Goal: Information Seeking & Learning: Learn about a topic

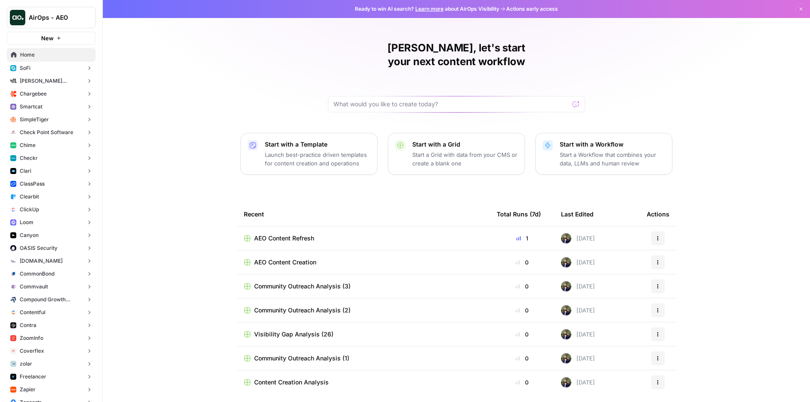
click at [52, 156] on button "Checkr" at bounding box center [51, 158] width 89 height 13
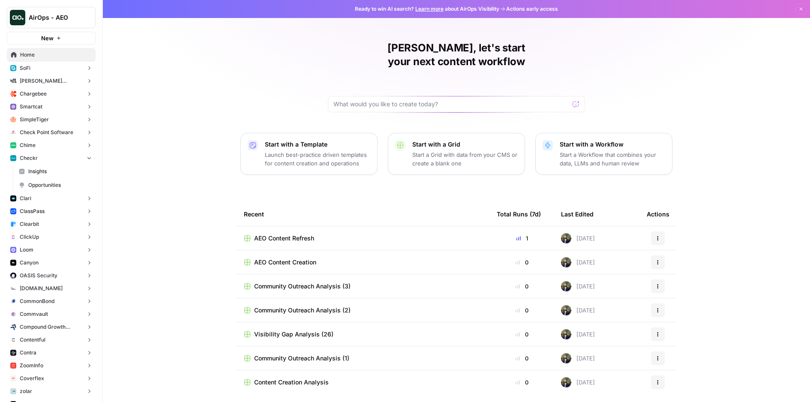
click at [50, 173] on span "Insights" at bounding box center [59, 172] width 63 height 8
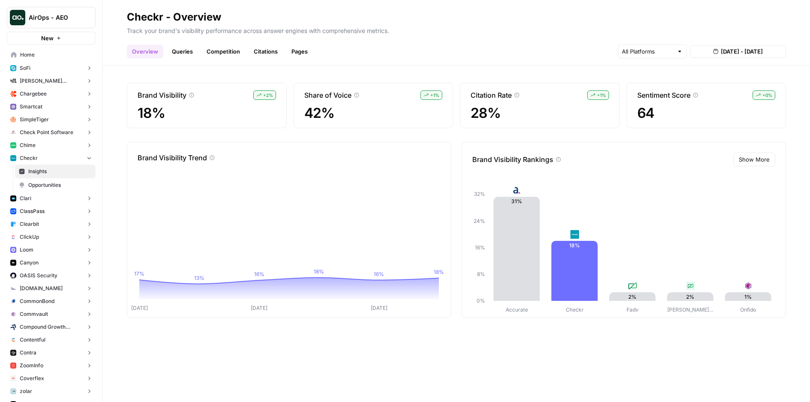
click at [53, 181] on span "Opportunities" at bounding box center [59, 185] width 63 height 8
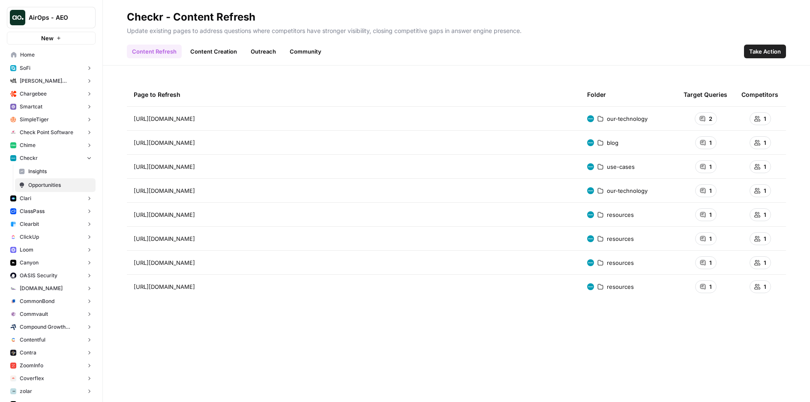
click at [194, 51] on link "Content Creation" at bounding box center [213, 52] width 57 height 14
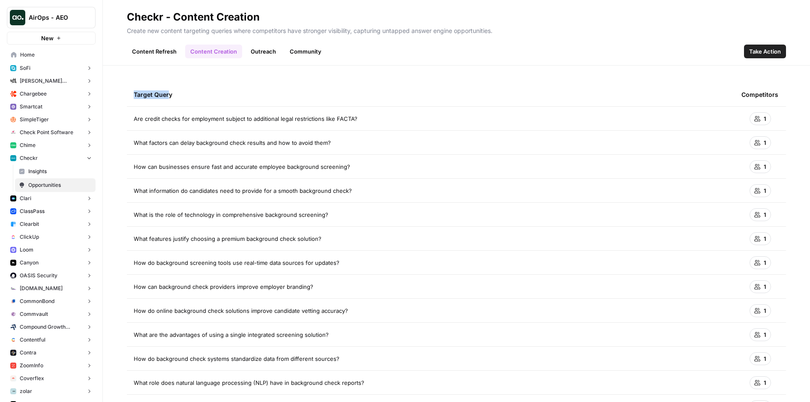
drag, startPoint x: 142, startPoint y: 96, endPoint x: 167, endPoint y: 98, distance: 25.3
click at [167, 98] on div "Target Query" at bounding box center [431, 95] width 594 height 24
drag, startPoint x: 142, startPoint y: 120, endPoint x: 354, endPoint y: 126, distance: 211.9
click at [354, 126] on td "Are credit checks for employment subject to additional legal restrictions like …" at bounding box center [431, 119] width 608 height 24
drag, startPoint x: 138, startPoint y: 142, endPoint x: 306, endPoint y: 151, distance: 167.9
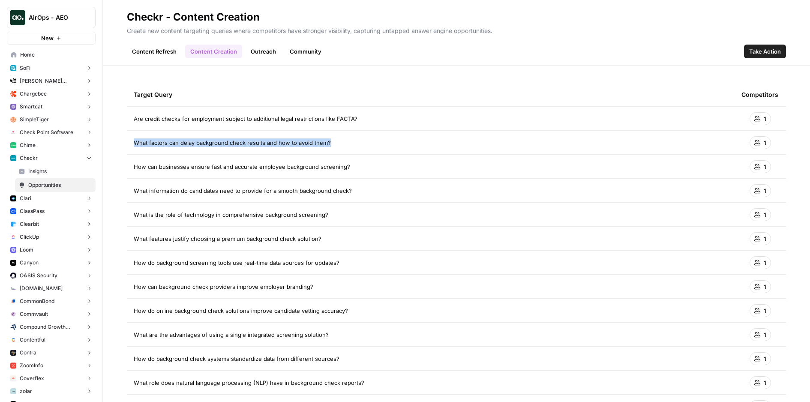
click at [306, 151] on td "What factors can delay background check results and how to avoid them?" at bounding box center [431, 143] width 608 height 24
click at [284, 116] on span "Are credit checks for employment subject to additional legal restrictions like …" at bounding box center [246, 118] width 224 height 9
click at [284, 117] on span "Are credit checks for employment subject to additional legal restrictions like …" at bounding box center [246, 118] width 224 height 9
click at [166, 51] on link "Content Refresh" at bounding box center [154, 52] width 55 height 14
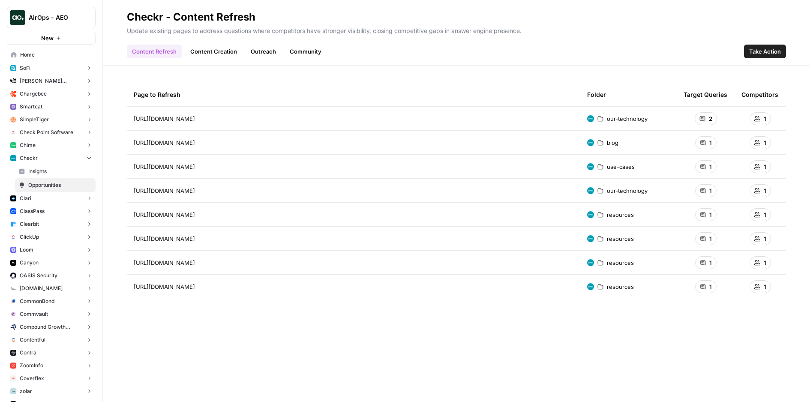
click at [202, 55] on link "Content Creation" at bounding box center [213, 52] width 57 height 14
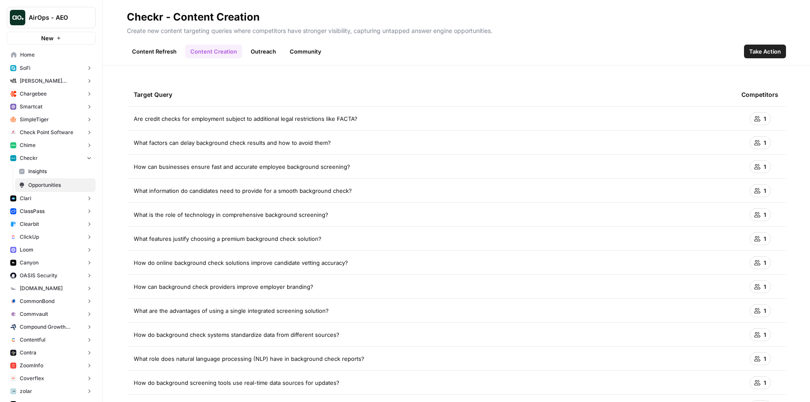
click at [259, 48] on link "Outreach" at bounding box center [264, 52] width 36 height 14
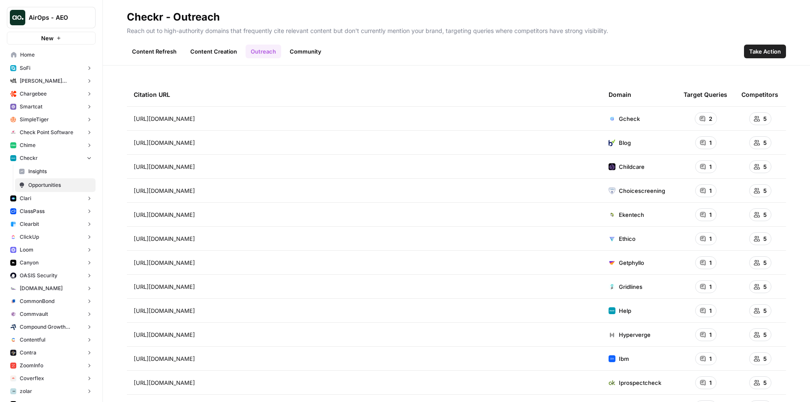
click at [286, 50] on link "Community" at bounding box center [306, 52] width 42 height 14
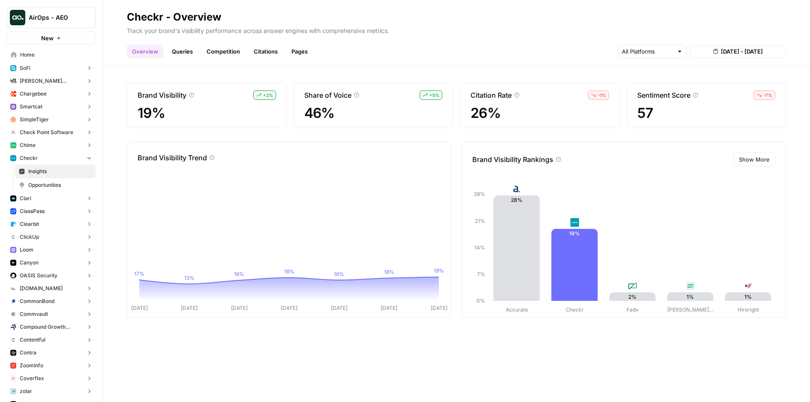
click at [187, 56] on link "Queries" at bounding box center [182, 52] width 31 height 14
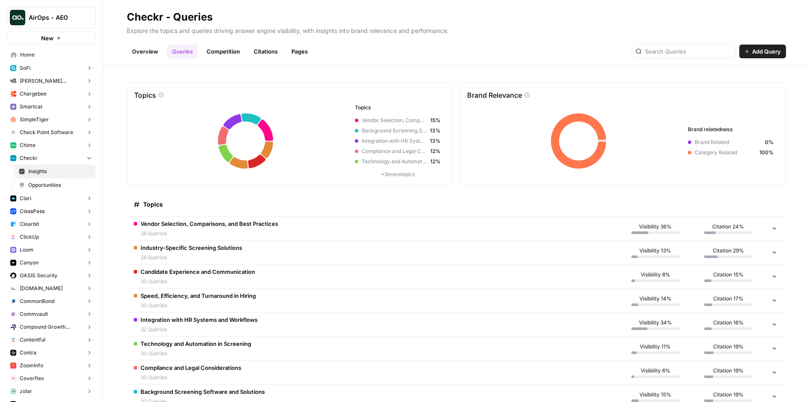
click at [226, 233] on span "38 Queries" at bounding box center [210, 234] width 138 height 8
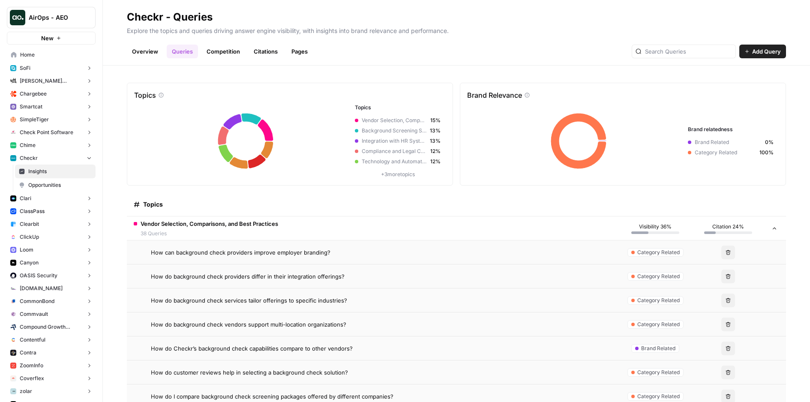
click at [198, 249] on span "How can background check providers improve employer branding?" at bounding box center [241, 252] width 180 height 9
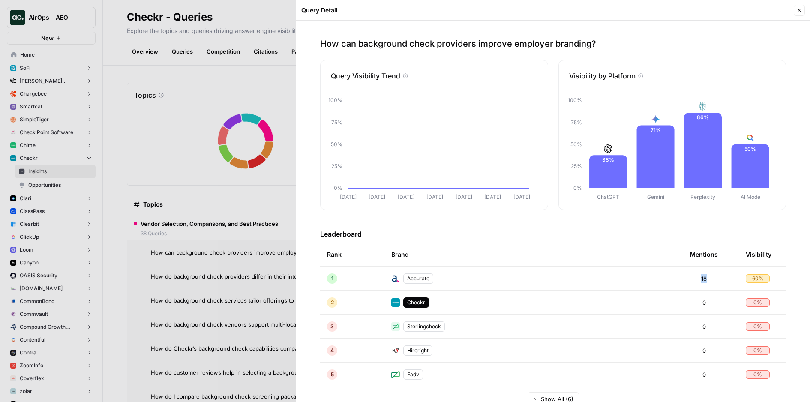
drag, startPoint x: 703, startPoint y: 277, endPoint x: 693, endPoint y: 275, distance: 10.1
click at [693, 275] on div "18" at bounding box center [704, 278] width 28 height 9
click at [415, 303] on div "Checkr" at bounding box center [416, 303] width 26 height 10
click at [516, 301] on td "Checkr" at bounding box center [534, 303] width 299 height 24
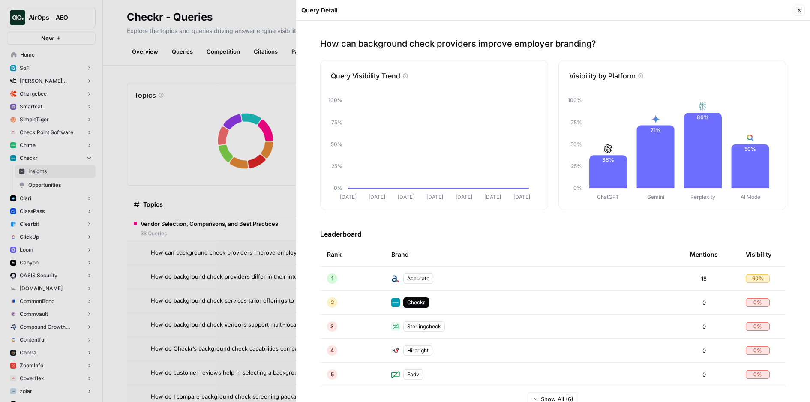
click at [413, 280] on div "Accurate" at bounding box center [418, 279] width 30 height 10
click at [414, 280] on div "Accurate" at bounding box center [418, 279] width 30 height 10
